Goal: Task Accomplishment & Management: Manage account settings

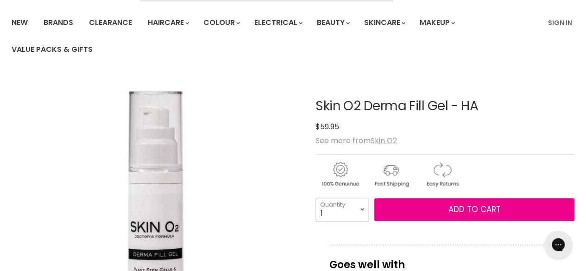
drag, startPoint x: 314, startPoint y: 103, endPoint x: 447, endPoint y: 96, distance: 133.6
copy div "Skin O2 Derma Fill Gel"
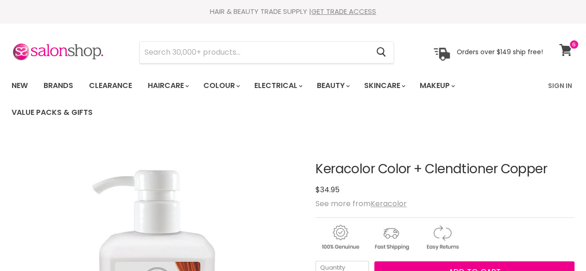
click at [565, 47] on icon at bounding box center [565, 50] width 13 height 12
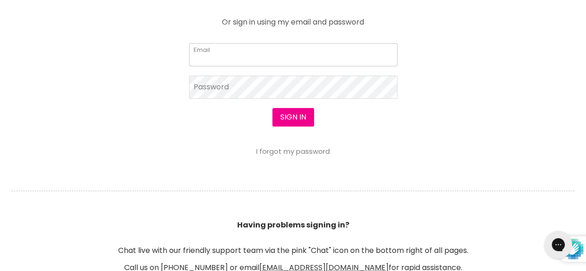
drag, startPoint x: 236, startPoint y: 53, endPoint x: 239, endPoint y: 62, distance: 9.8
click at [236, 53] on input "Email" at bounding box center [293, 54] width 208 height 23
type input "[EMAIL_ADDRESS][DOMAIN_NAME]"
click at [302, 116] on button "Sign in" at bounding box center [293, 117] width 42 height 19
